Goal: Task Accomplishment & Management: Complete application form

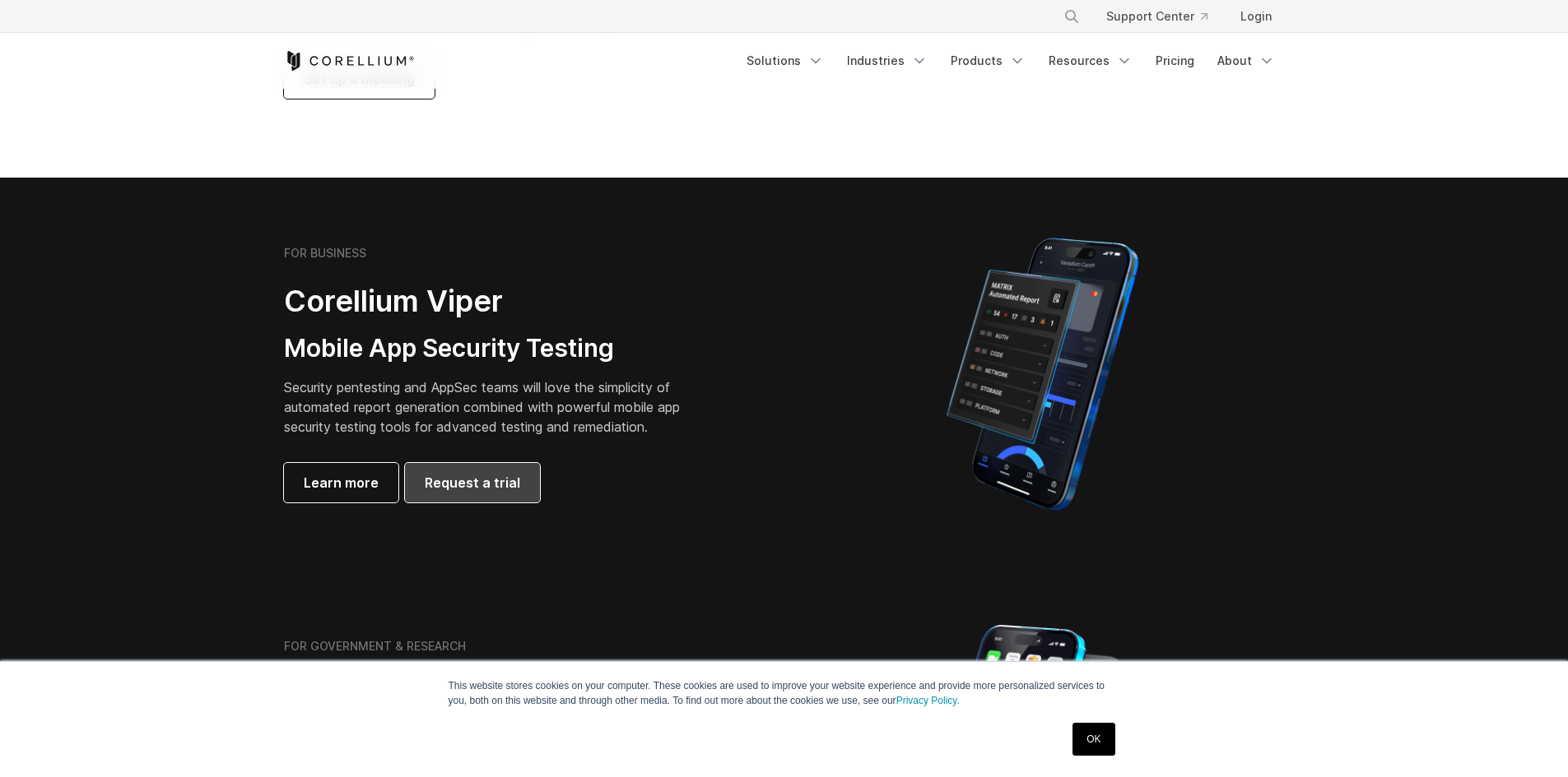
click at [501, 465] on link "Request a trial" at bounding box center [472, 483] width 135 height 39
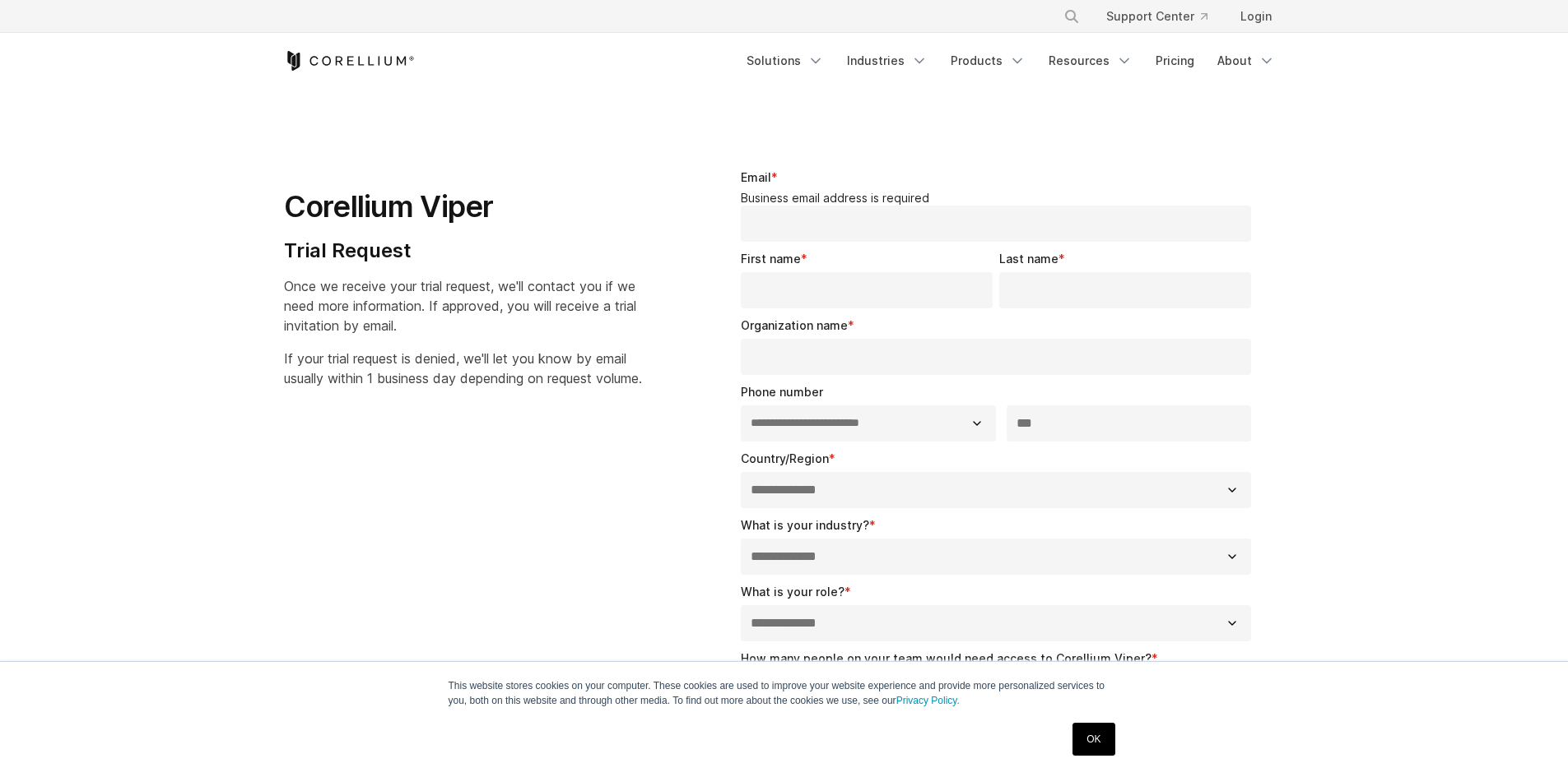
select select "**"
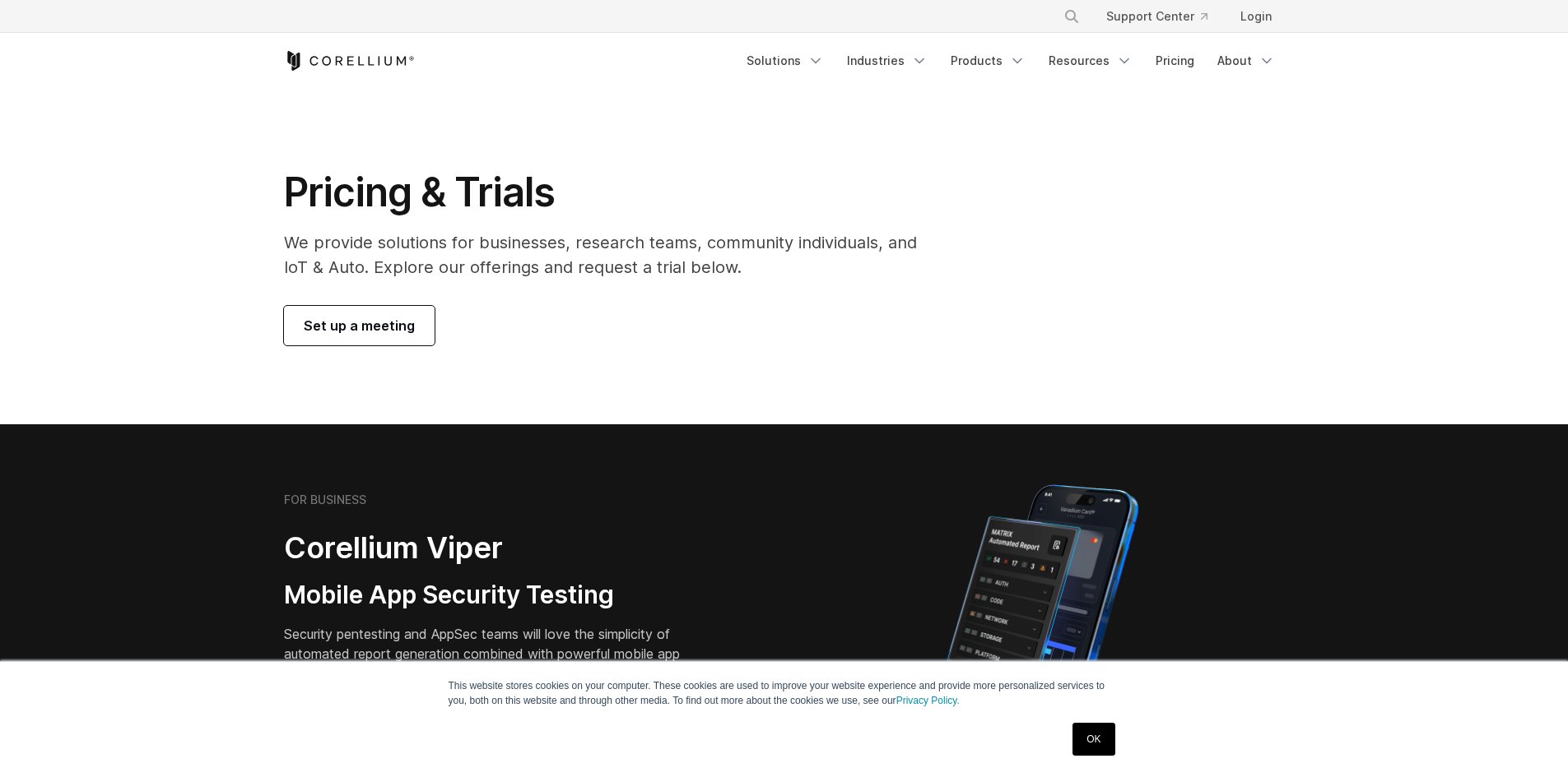
scroll to position [244, 0]
